Goal: Information Seeking & Learning: Learn about a topic

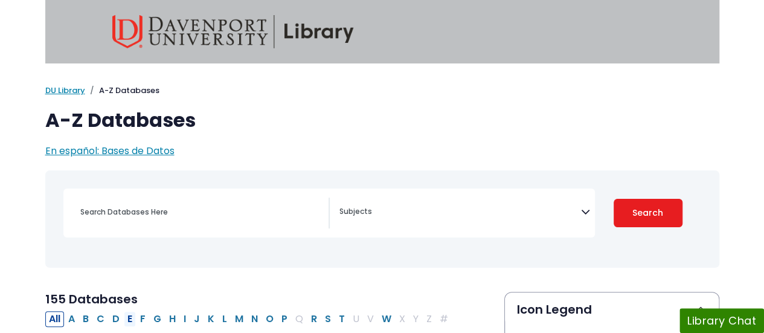
click at [129, 320] on button "E" at bounding box center [130, 319] width 12 height 16
select select "Database Subject Filter"
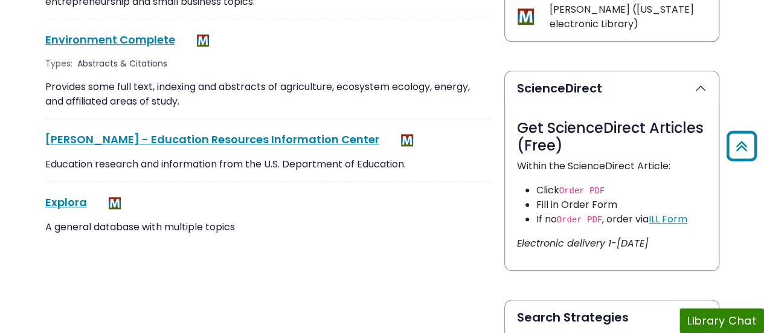
scroll to position [604, 0]
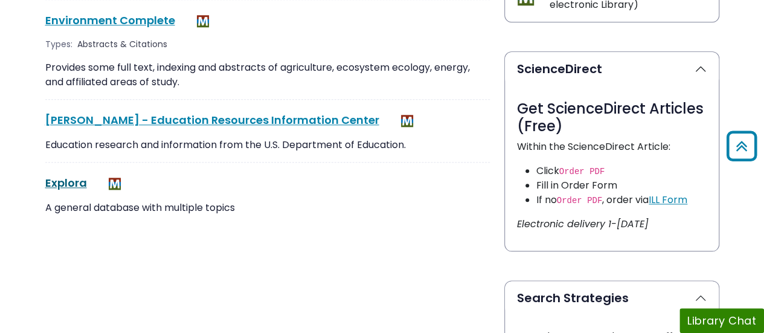
click at [74, 177] on link "Explora This link opens in a new window" at bounding box center [66, 182] width 42 height 15
click at [68, 181] on link "Explora This link opens in a new window" at bounding box center [66, 182] width 42 height 15
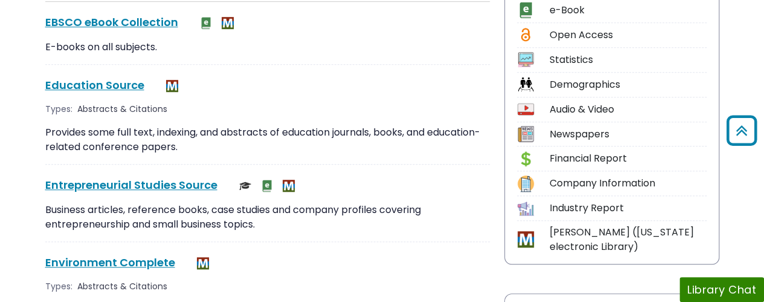
scroll to position [242, 0]
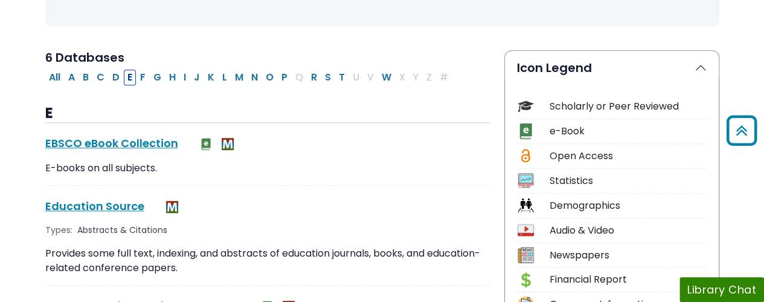
click at [144, 257] on p "Provides some full text, indexing, and abstracts of education journals, books, …" at bounding box center [267, 260] width 445 height 29
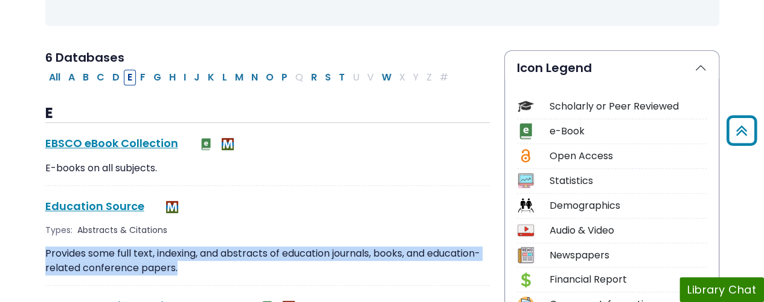
click at [144, 257] on p "Provides some full text, indexing, and abstracts of education journals, books, …" at bounding box center [267, 260] width 445 height 29
click at [227, 257] on p "Provides some full text, indexing, and abstracts of education journals, books, …" at bounding box center [267, 260] width 445 height 29
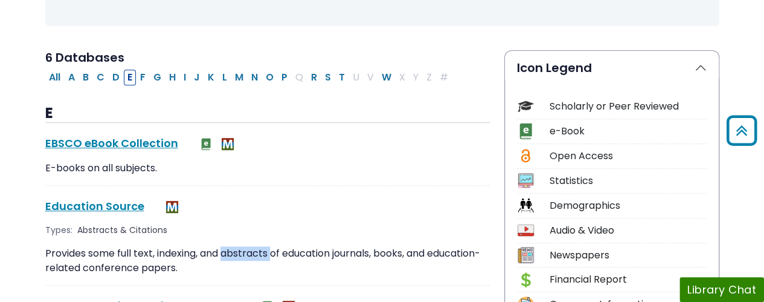
click at [227, 257] on p "Provides some full text, indexing, and abstracts of education journals, books, …" at bounding box center [267, 260] width 445 height 29
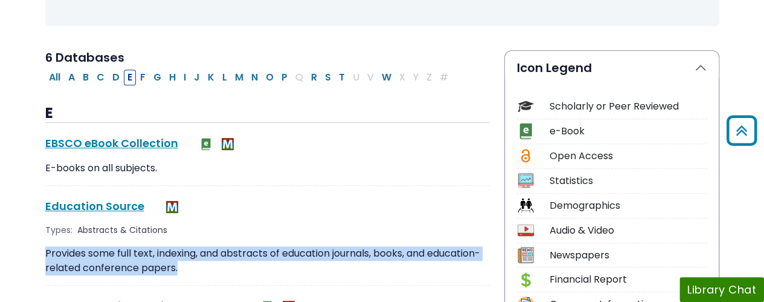
click at [227, 257] on p "Provides some full text, indexing, and abstracts of education journals, books, …" at bounding box center [267, 260] width 445 height 29
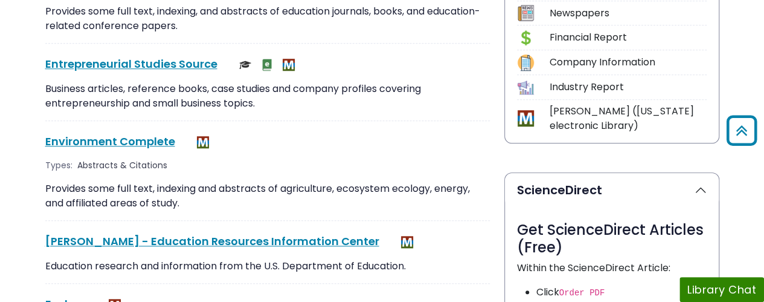
scroll to position [604, 0]
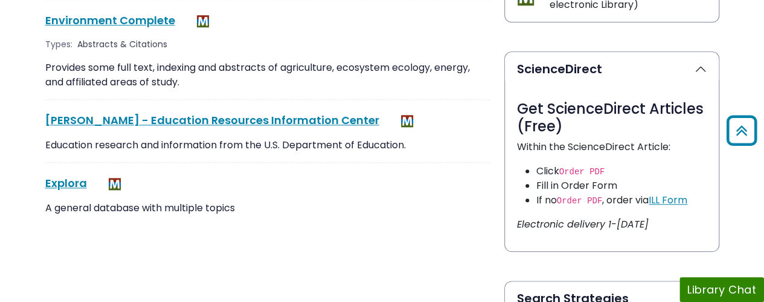
click at [140, 207] on p "A general database with multiple topics" at bounding box center [267, 208] width 445 height 15
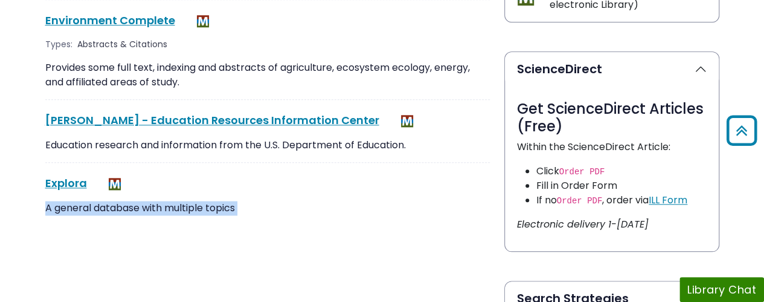
click at [140, 207] on p "A general database with multiple topics" at bounding box center [267, 208] width 445 height 15
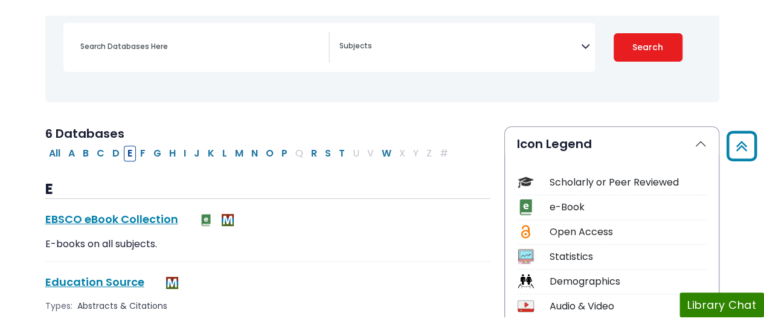
scroll to position [0, 0]
